Goal: Transaction & Acquisition: Purchase product/service

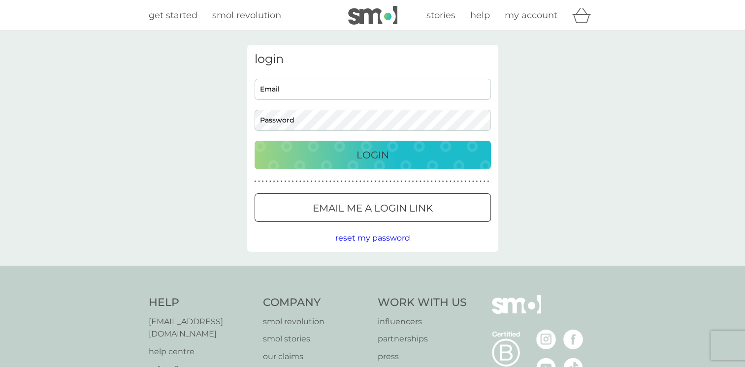
click at [275, 92] on input "Email" at bounding box center [373, 89] width 236 height 21
type input "lindajg4@GMAIL.COM"
click at [377, 157] on p "Login" at bounding box center [373, 155] width 33 height 16
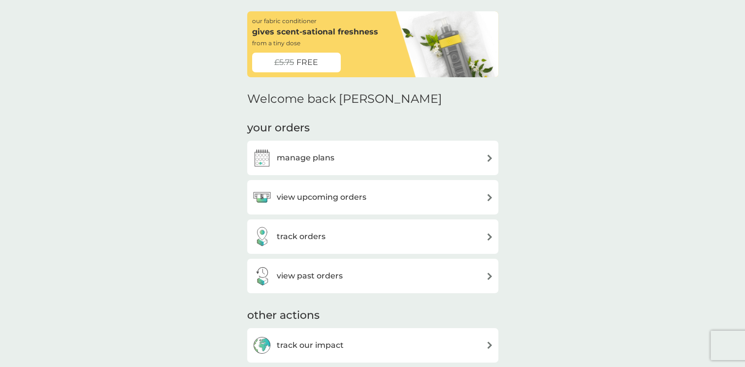
scroll to position [49, 0]
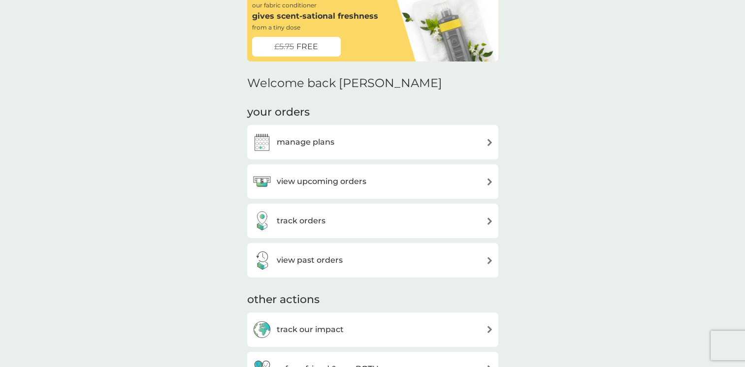
click at [487, 142] on img at bounding box center [489, 142] width 7 height 7
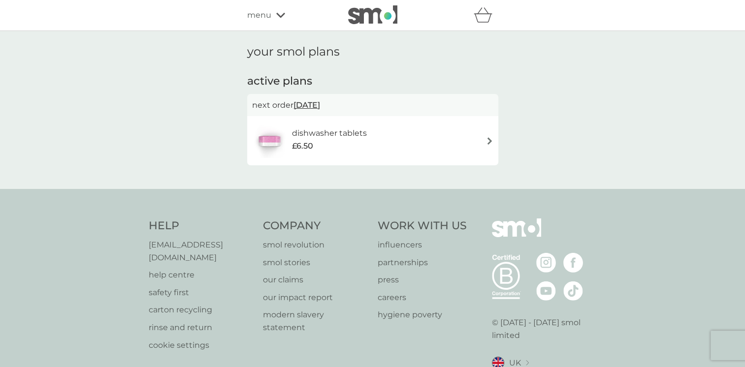
click at [347, 134] on h6 "dishwasher tablets" at bounding box center [329, 133] width 75 height 13
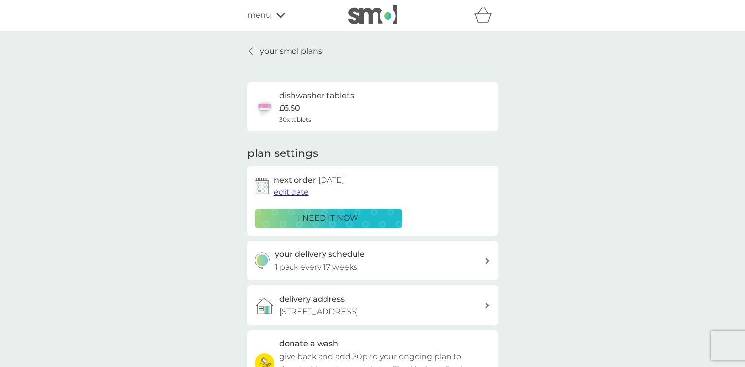
click at [330, 214] on p "i need it now" at bounding box center [328, 218] width 61 height 13
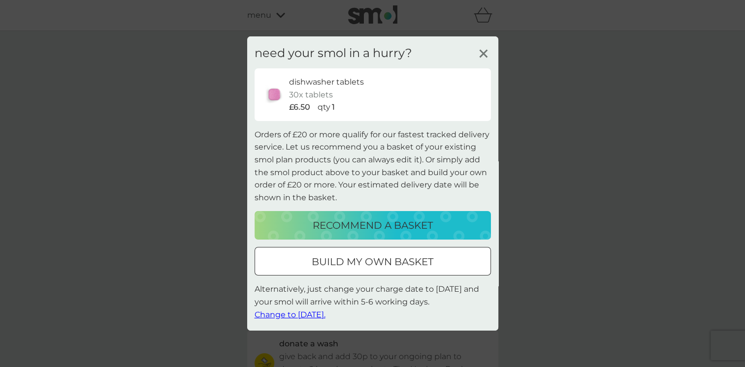
click at [403, 262] on p "build my own basket" at bounding box center [373, 262] width 122 height 16
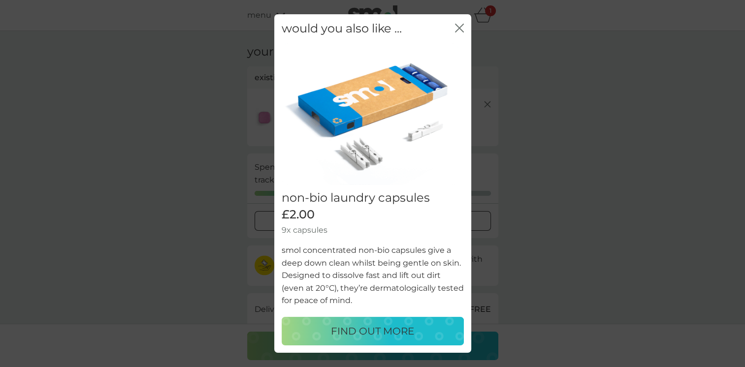
click at [461, 25] on icon "close" at bounding box center [459, 28] width 9 height 9
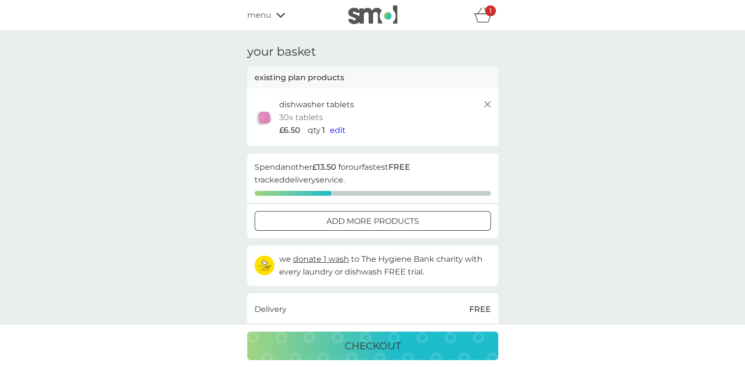
click at [336, 129] on span "edit" at bounding box center [338, 130] width 16 height 9
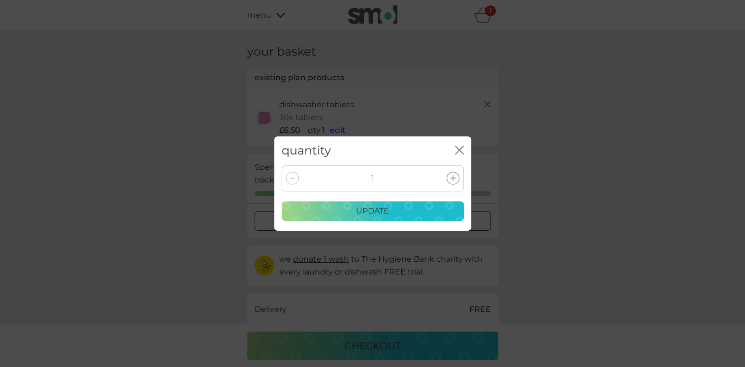
click at [451, 176] on icon at bounding box center [453, 178] width 6 height 6
click at [382, 210] on p "update" at bounding box center [372, 211] width 33 height 13
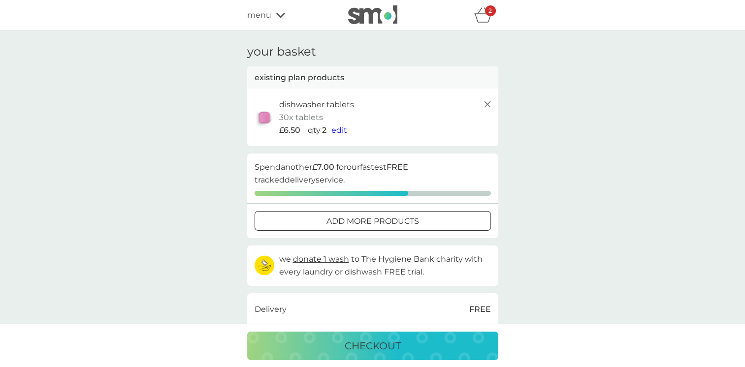
click at [408, 342] on div "checkout" at bounding box center [373, 346] width 232 height 16
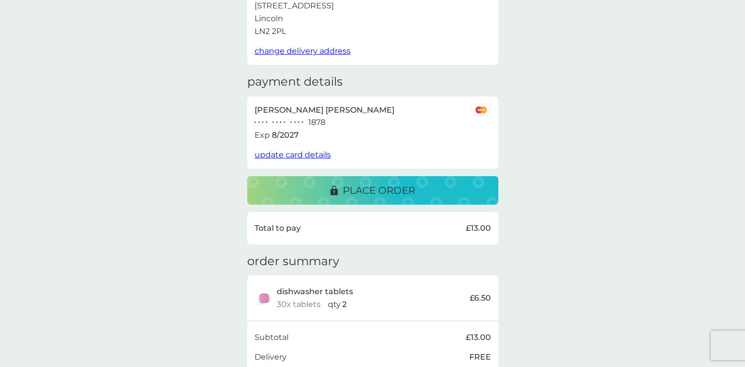
scroll to position [8, 0]
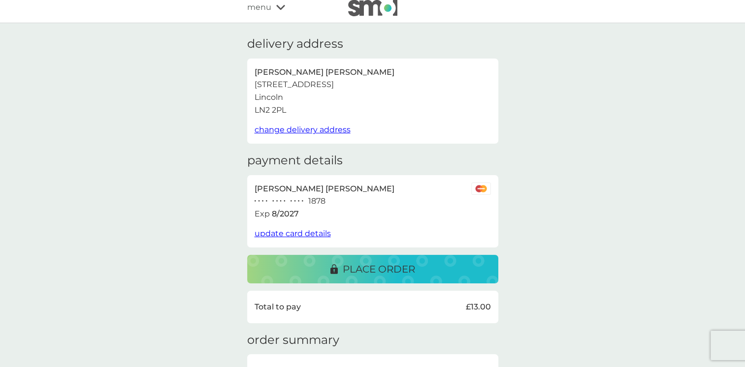
click at [380, 275] on p "place order" at bounding box center [379, 270] width 72 height 16
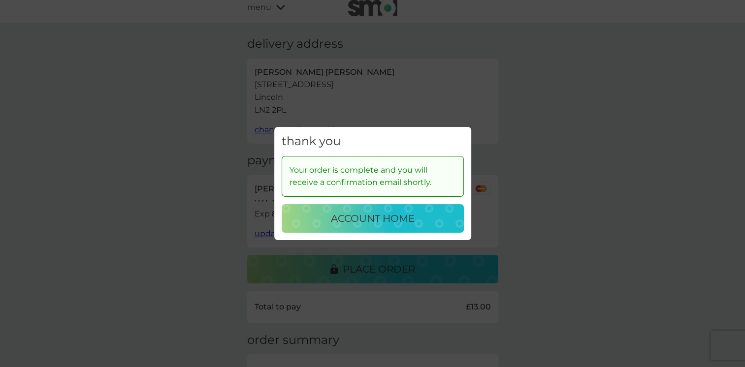
click at [377, 221] on p "account home" at bounding box center [373, 219] width 84 height 16
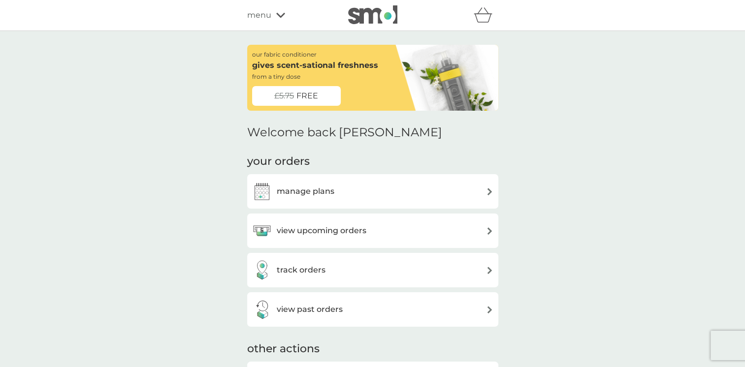
click at [311, 94] on span "FREE" at bounding box center [308, 96] width 22 height 13
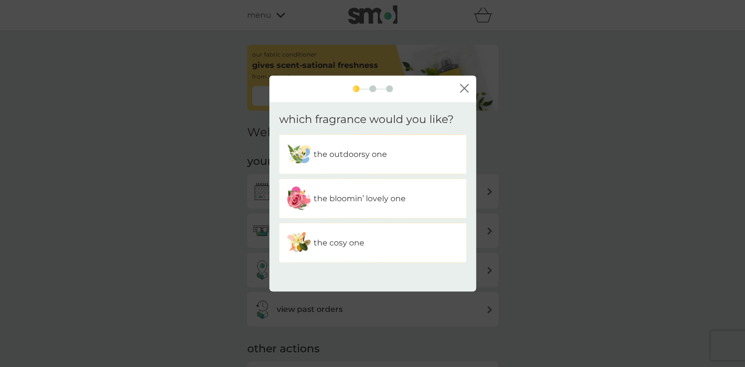
click at [348, 198] on p "the bloomin’ lovely one" at bounding box center [360, 199] width 92 height 13
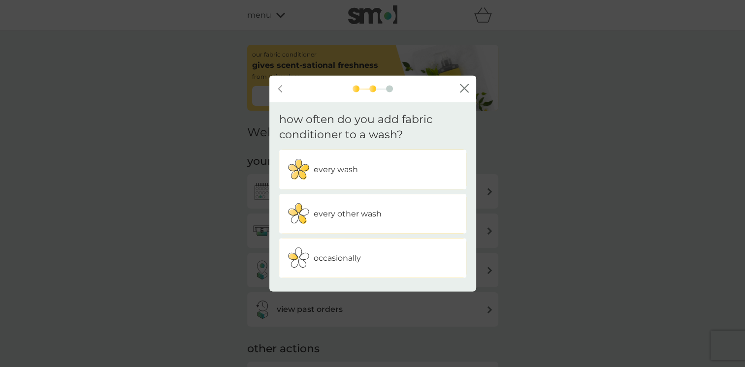
click at [342, 171] on p "every wash" at bounding box center [336, 169] width 44 height 13
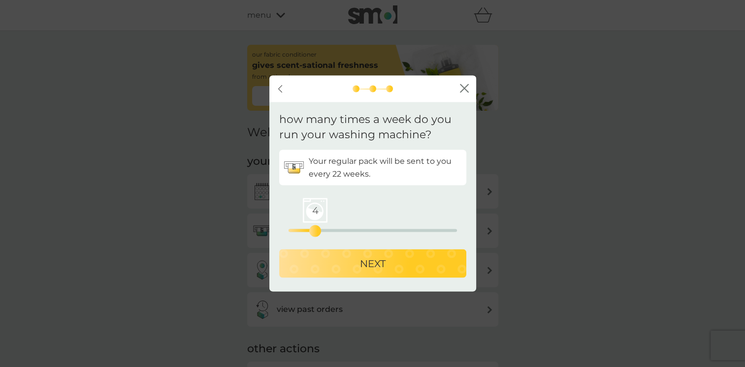
drag, startPoint x: 288, startPoint y: 229, endPoint x: 314, endPoint y: 225, distance: 27.0
click at [314, 225] on div "4 0 12.5 25" at bounding box center [373, 217] width 168 height 40
click at [464, 86] on icon "close" at bounding box center [464, 88] width 9 height 9
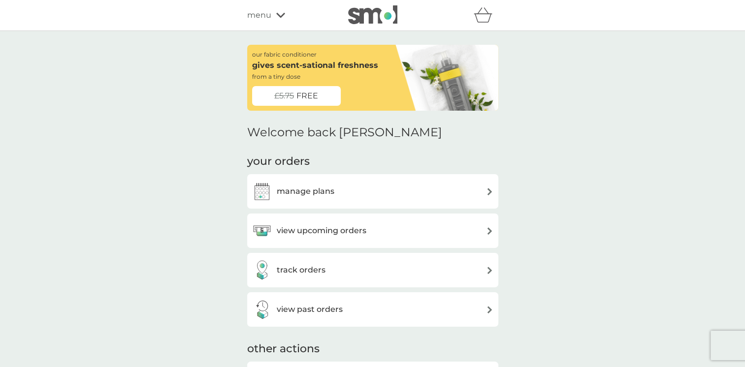
click at [258, 16] on span "menu" at bounding box center [259, 15] width 24 height 13
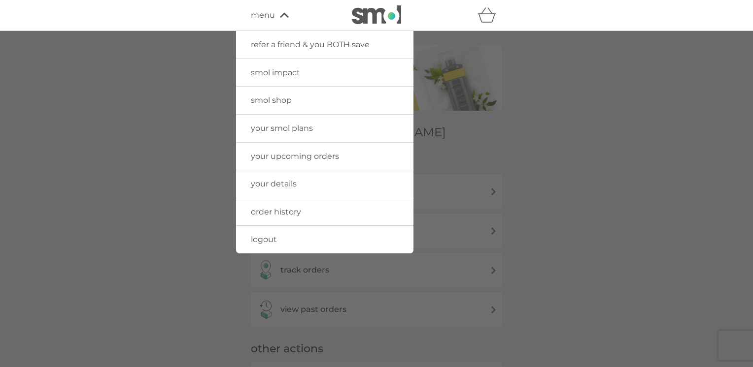
click at [272, 212] on span "order history" at bounding box center [276, 211] width 50 height 9
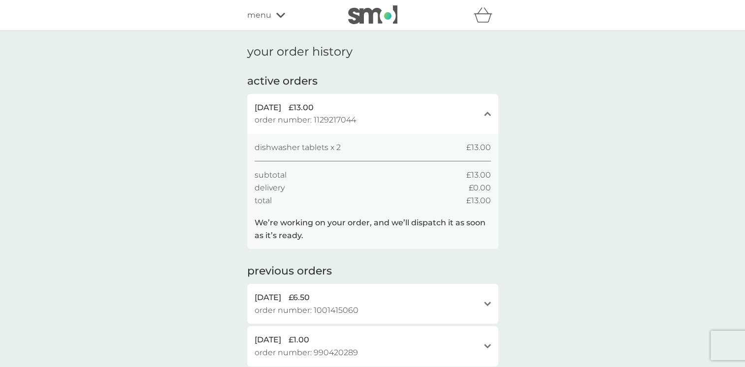
click at [259, 13] on span "menu" at bounding box center [259, 15] width 24 height 13
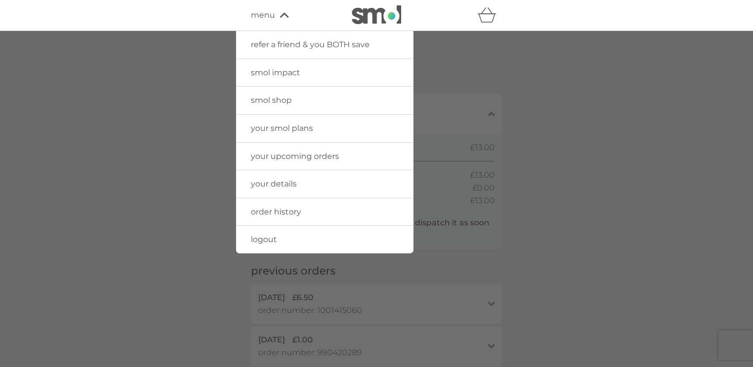
click at [266, 101] on span "smol shop" at bounding box center [271, 100] width 41 height 9
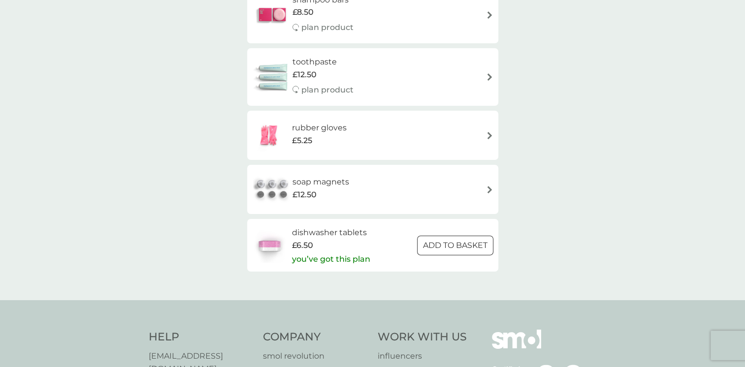
scroll to position [1478, 0]
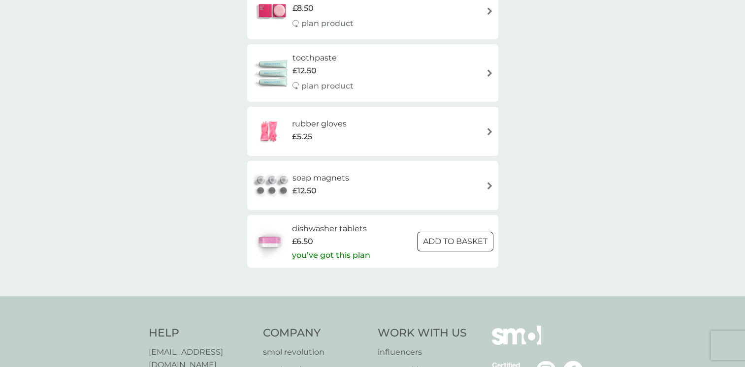
click at [333, 229] on h6 "dishwasher tablets" at bounding box center [331, 229] width 78 height 13
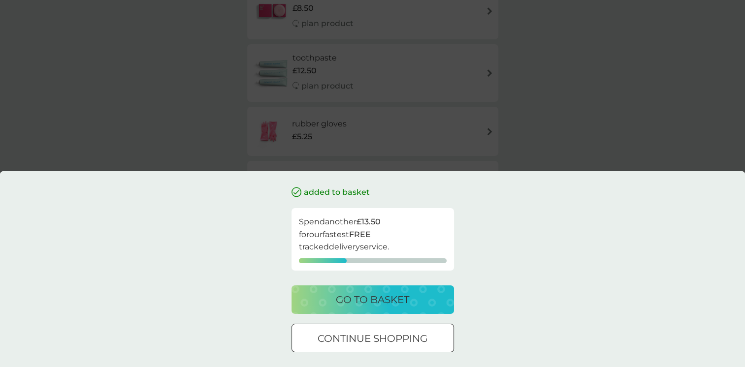
click at [612, 136] on div "added to basket Spend another £13.50 for our fastest FREE tracked delivery serv…" at bounding box center [372, 183] width 745 height 367
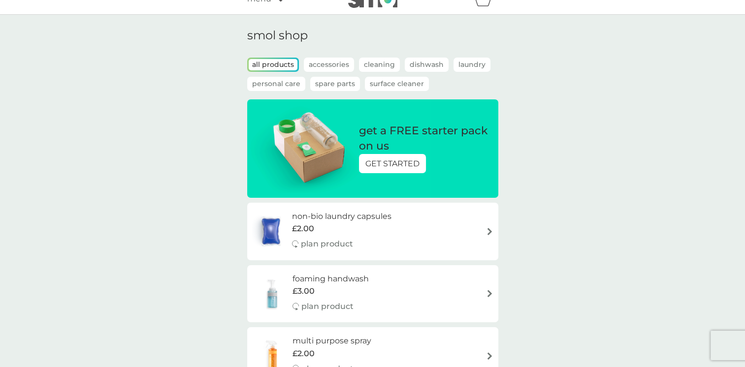
scroll to position [0, 0]
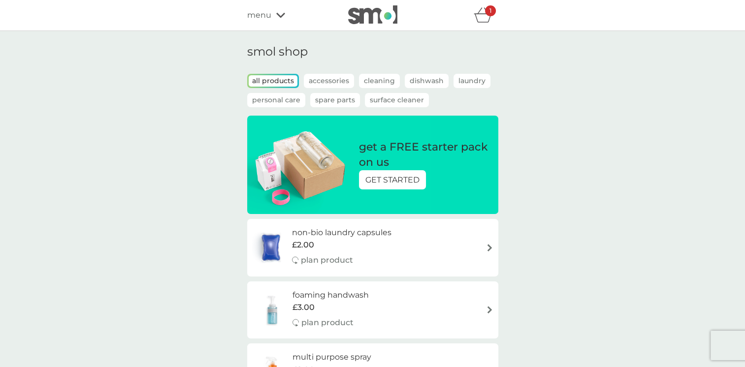
click at [493, 15] on div "1" at bounding box center [490, 10] width 11 height 11
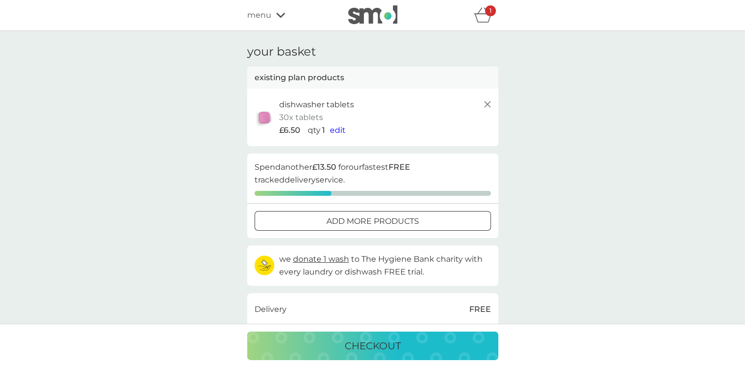
click at [487, 104] on line at bounding box center [487, 104] width 6 height 6
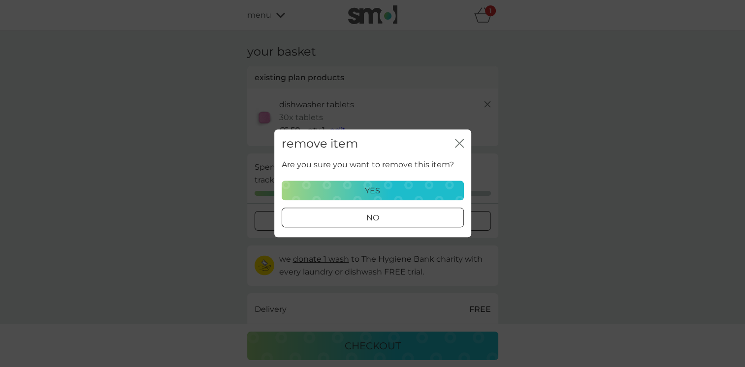
click at [380, 189] on div "yes" at bounding box center [372, 191] width 169 height 13
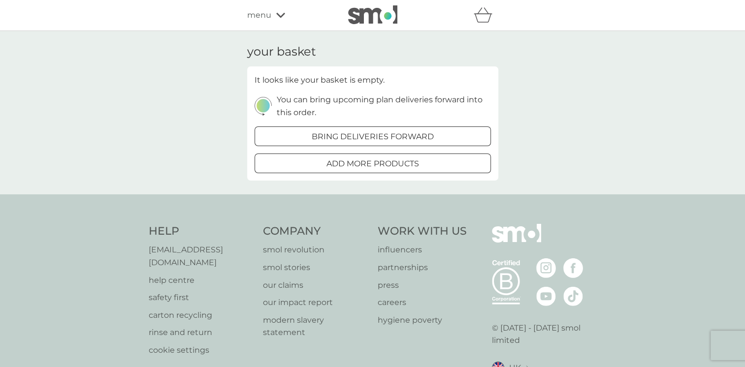
click at [258, 13] on span "menu" at bounding box center [259, 15] width 24 height 13
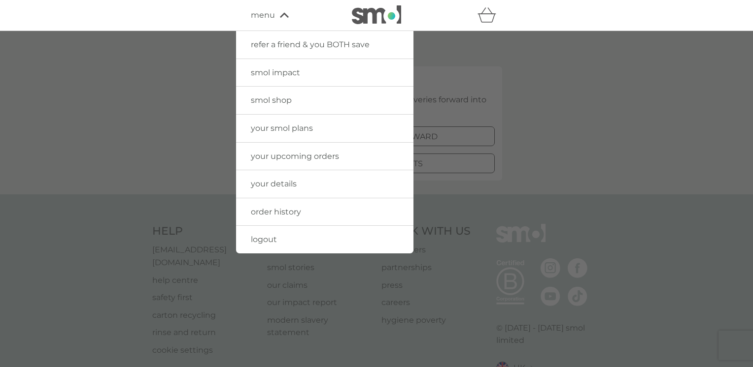
click at [256, 100] on span "smol shop" at bounding box center [271, 100] width 41 height 9
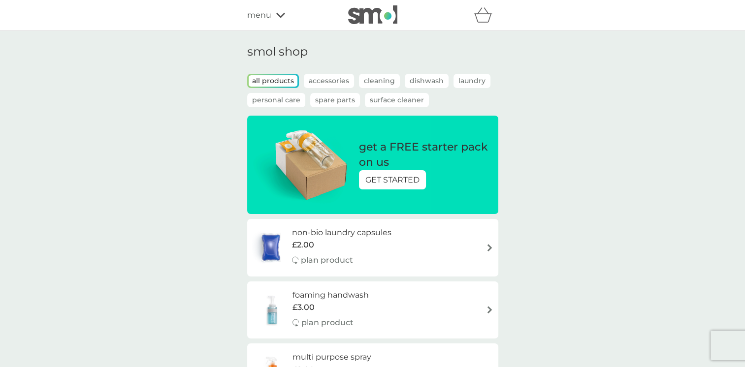
click at [433, 78] on p "Dishwash" at bounding box center [427, 81] width 44 height 14
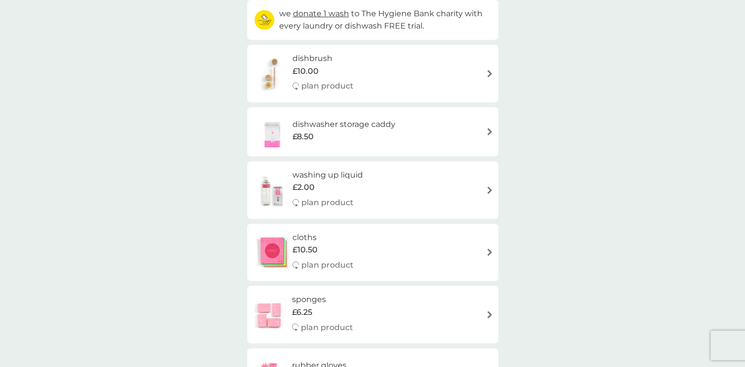
scroll to position [246, 0]
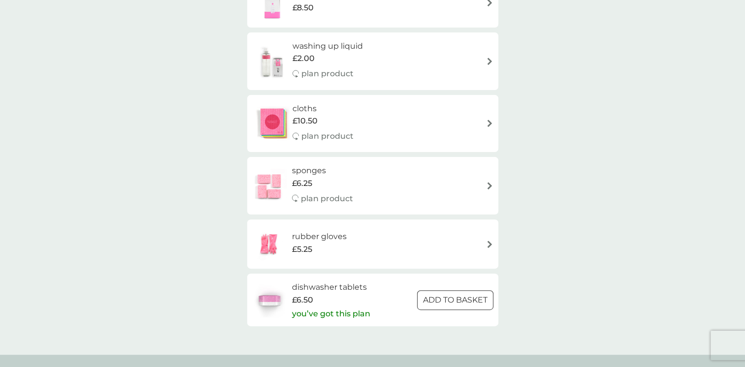
click at [325, 316] on p "you’ve got this plan" at bounding box center [331, 314] width 78 height 13
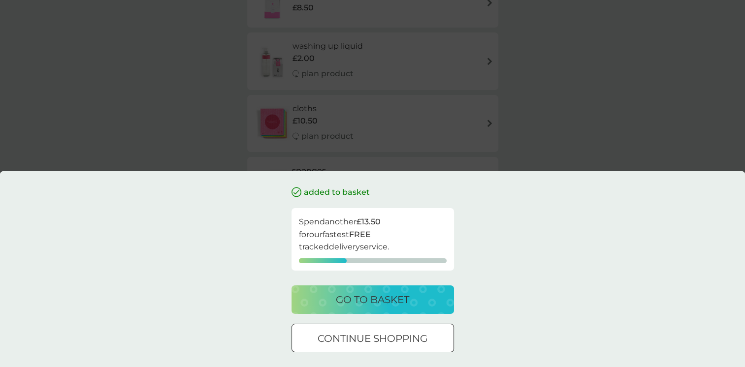
click at [374, 304] on p "go to basket" at bounding box center [372, 300] width 73 height 16
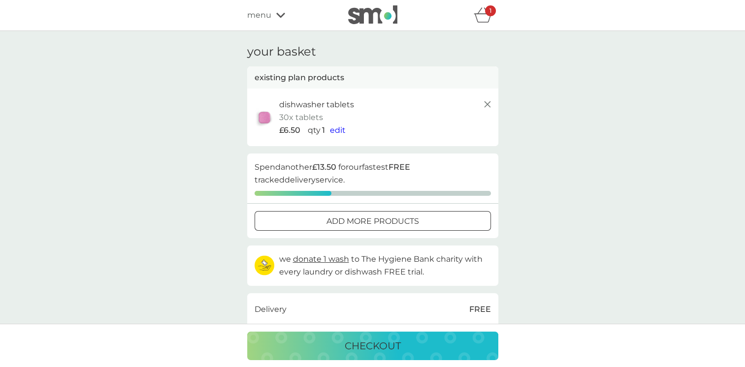
click at [483, 20] on icon "basket" at bounding box center [483, 14] width 19 height 15
click at [488, 101] on icon at bounding box center [488, 105] width 12 height 12
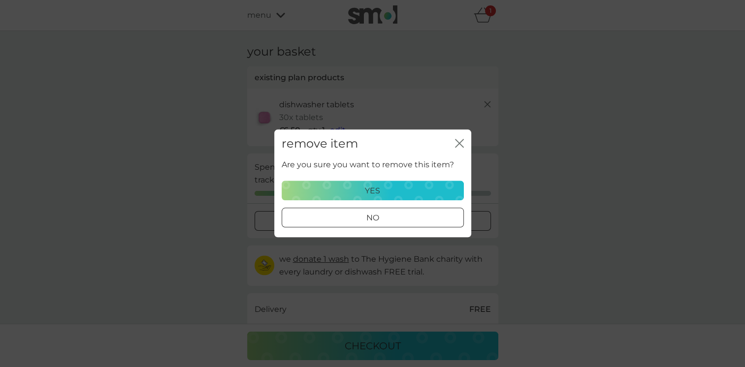
click at [377, 185] on p "yes" at bounding box center [372, 191] width 15 height 13
